Goal: Transaction & Acquisition: Purchase product/service

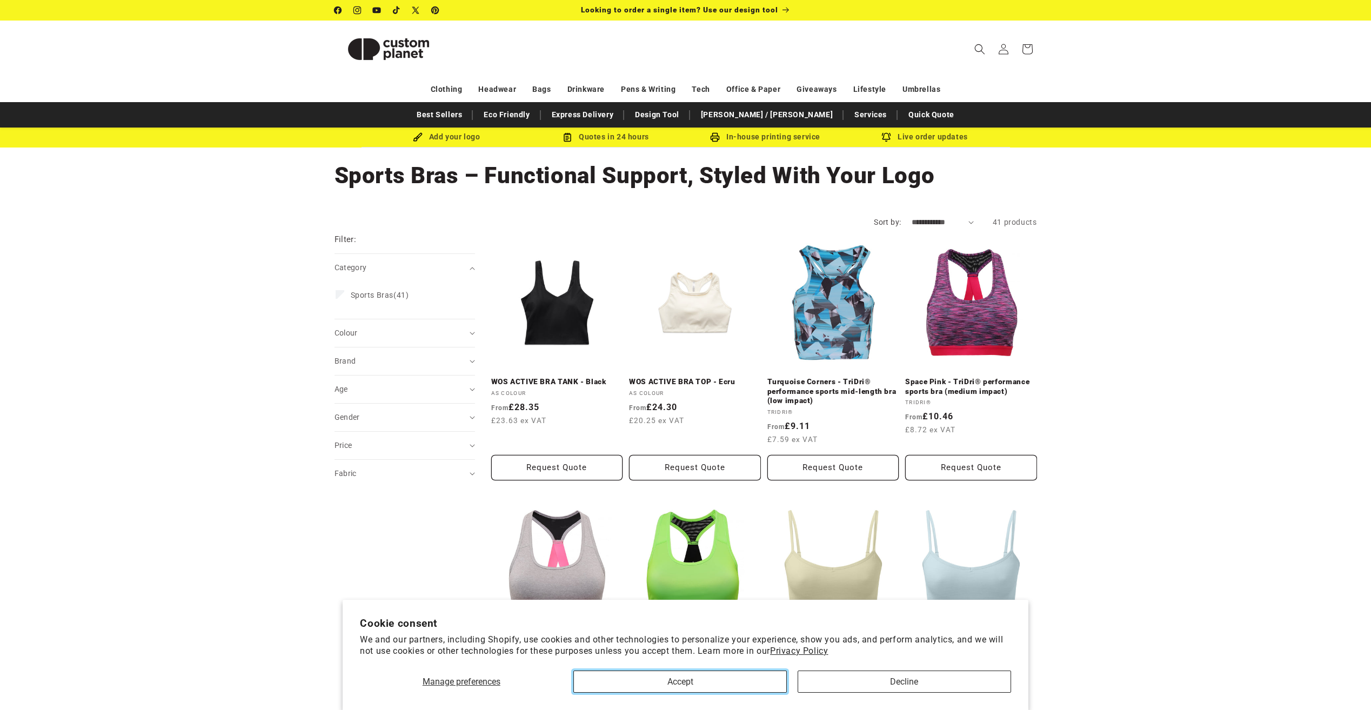
click at [755, 674] on button "Accept" at bounding box center [680, 682] width 214 height 22
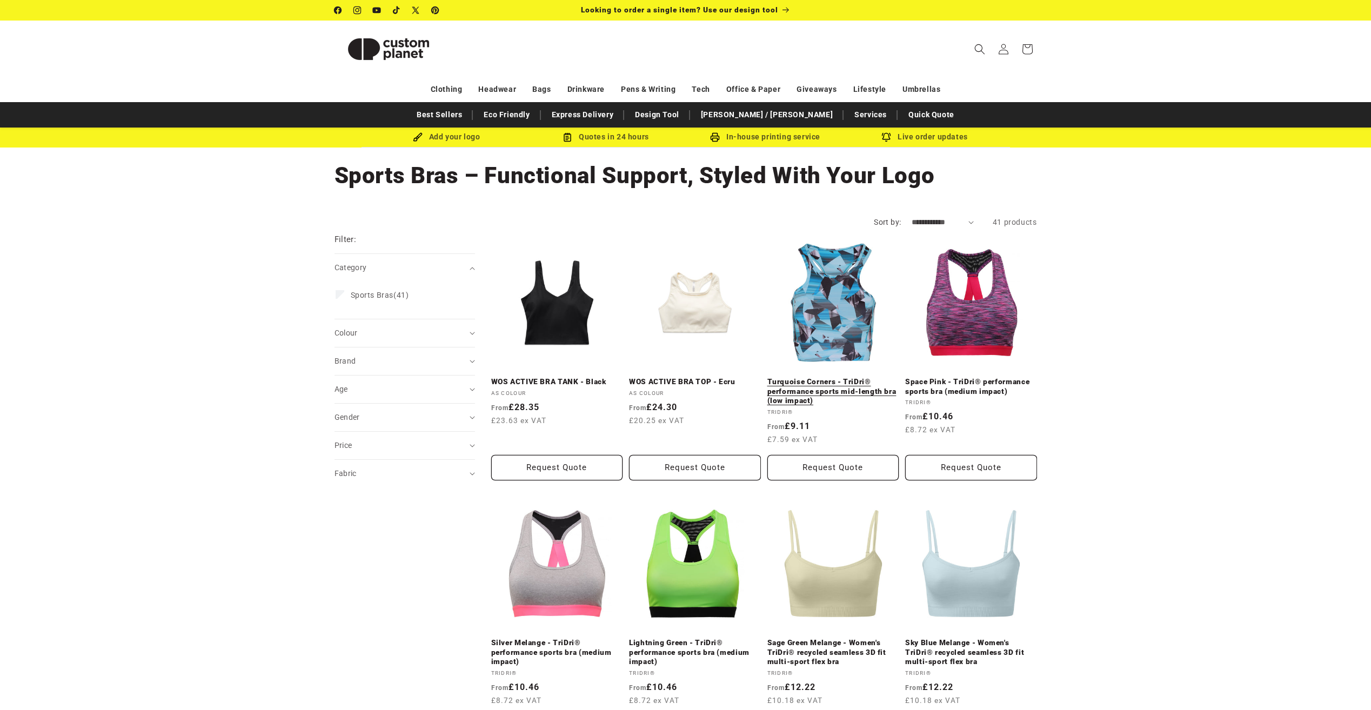
click at [811, 380] on link "Turquoise Corners - TriDri® performance sports mid-length bra (low impact)" at bounding box center [834, 391] width 132 height 29
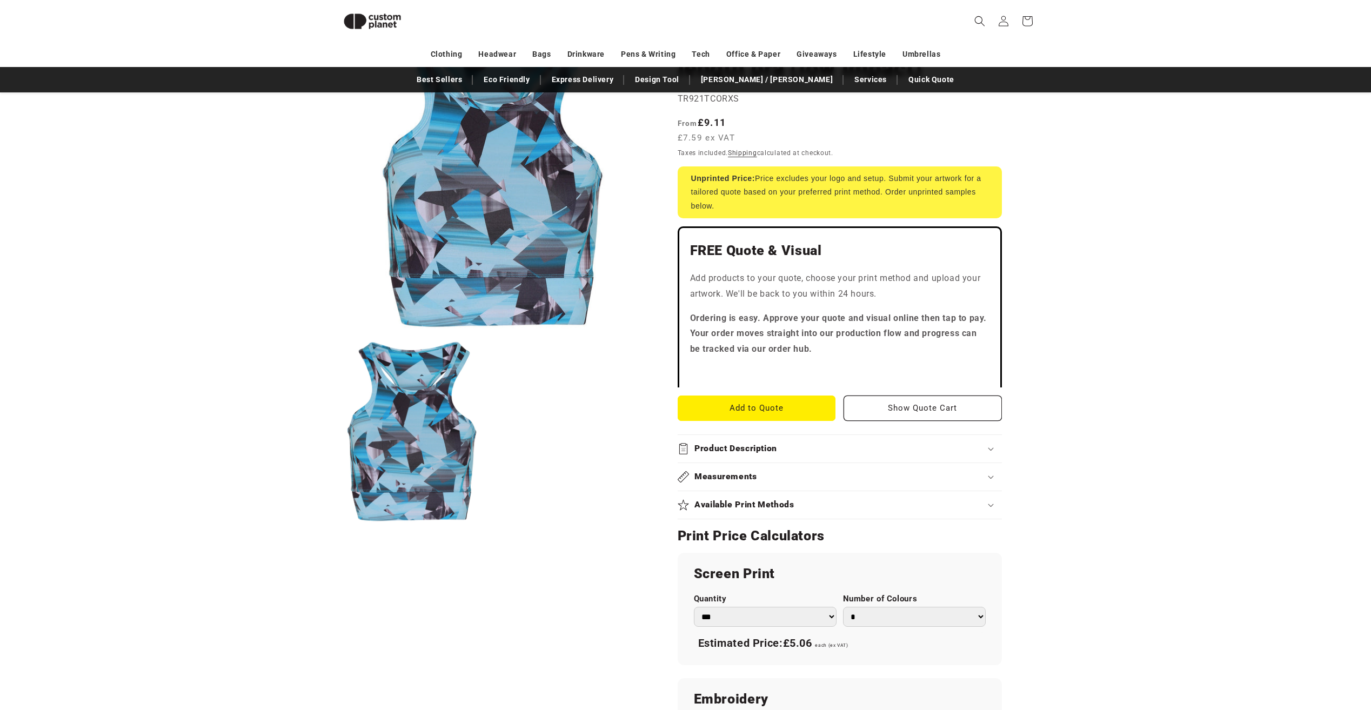
scroll to position [256, 0]
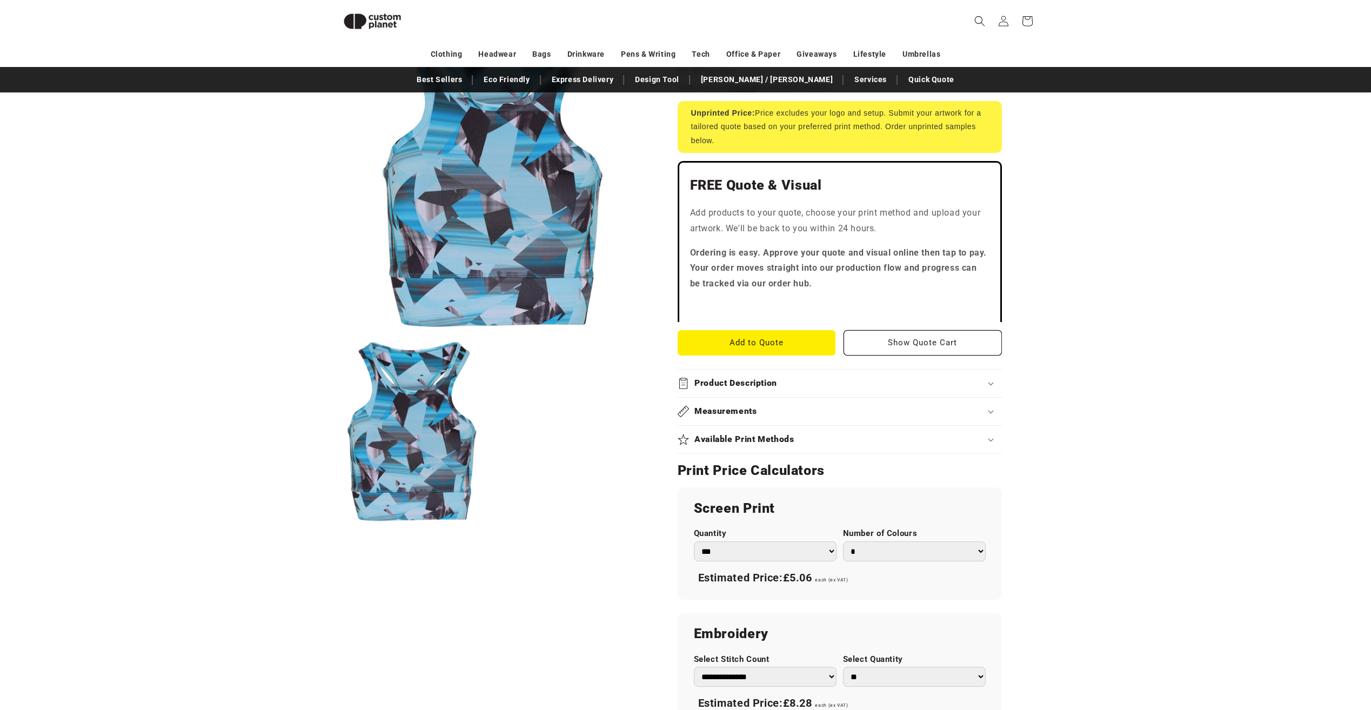
click at [796, 391] on summary "Product Description" at bounding box center [840, 384] width 324 height 28
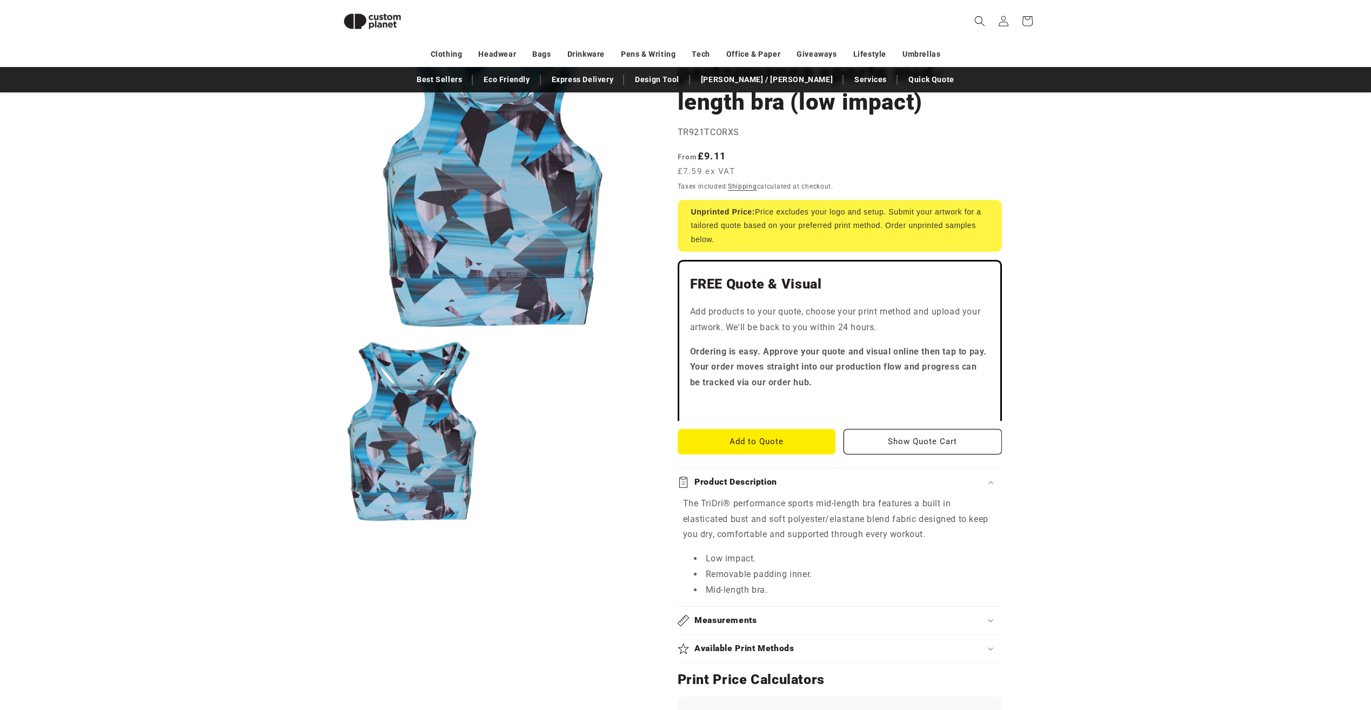
scroll to position [0, 0]
